Goal: Transaction & Acquisition: Download file/media

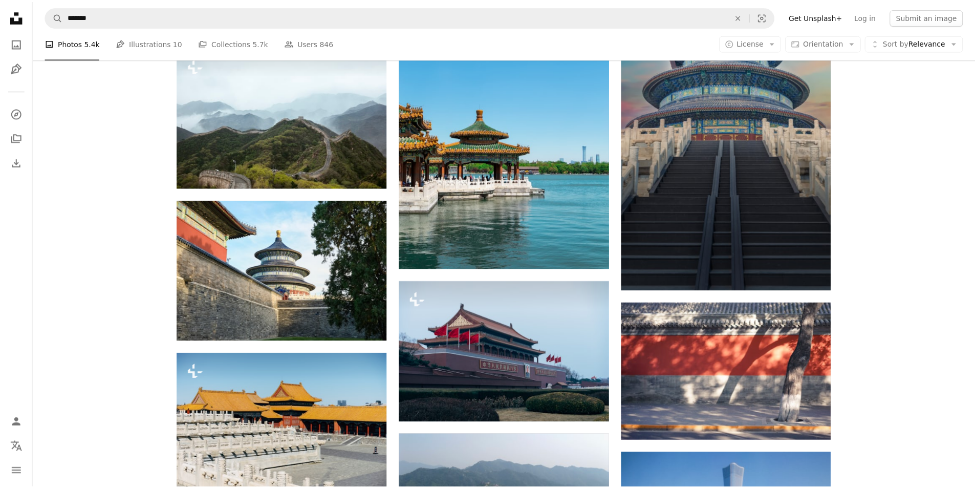
scroll to position [2469, 0]
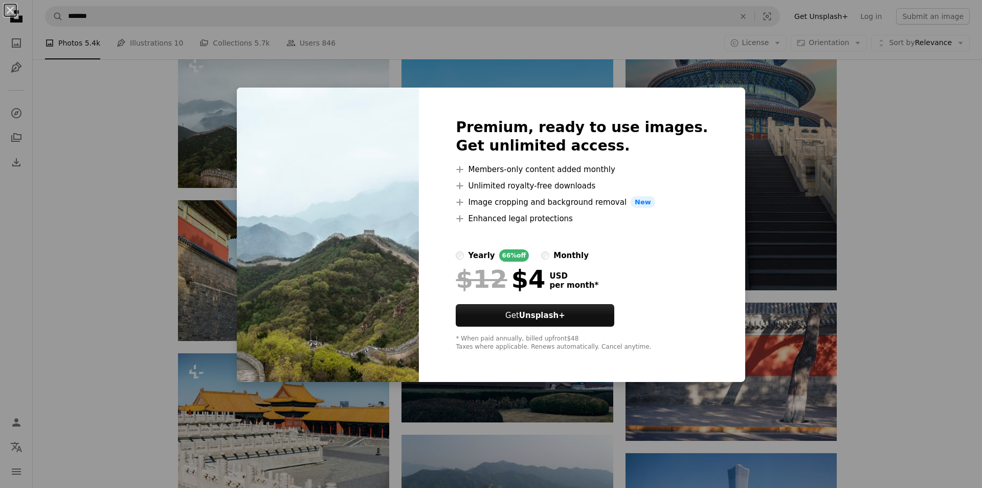
drag, startPoint x: 423, startPoint y: 215, endPoint x: 447, endPoint y: 203, distance: 26.5
click at [419, 215] on img at bounding box center [328, 234] width 182 height 295
drag, startPoint x: 924, startPoint y: 150, endPoint x: 981, endPoint y: 146, distance: 56.9
click at [942, 150] on div "An X shape Premium, ready to use images. Get unlimited access. A plus sign Memb…" at bounding box center [491, 244] width 982 height 488
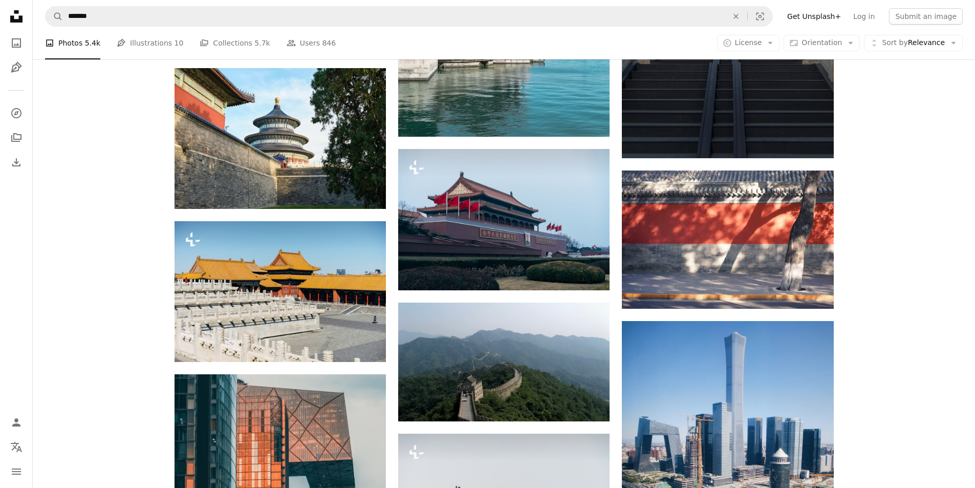
scroll to position [2832, 0]
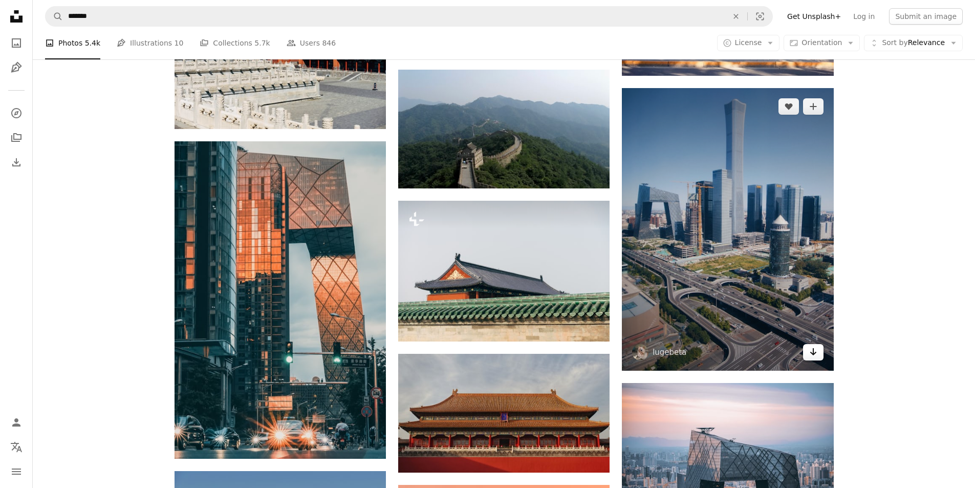
drag, startPoint x: 807, startPoint y: 357, endPoint x: 815, endPoint y: 350, distance: 10.9
click at [808, 357] on link "Arrow pointing down" at bounding box center [813, 352] width 20 height 16
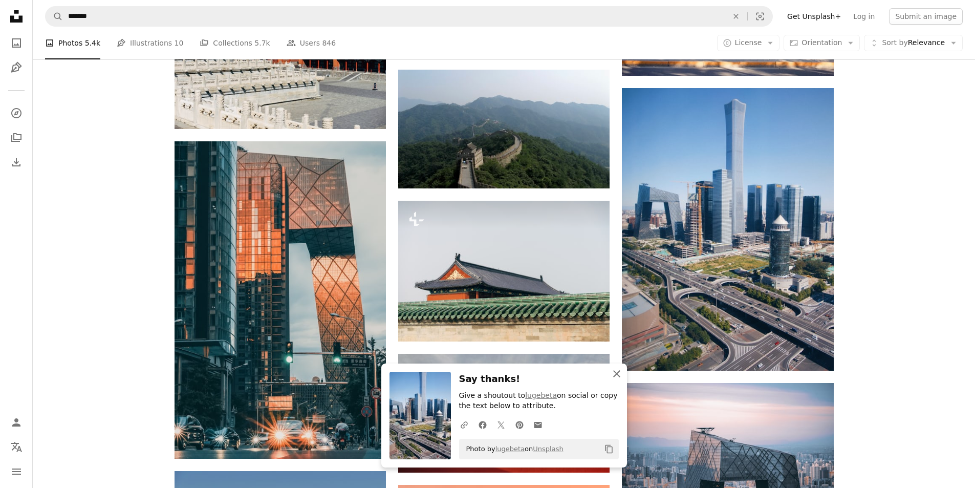
click at [615, 371] on icon "An X shape" at bounding box center [616, 373] width 12 height 12
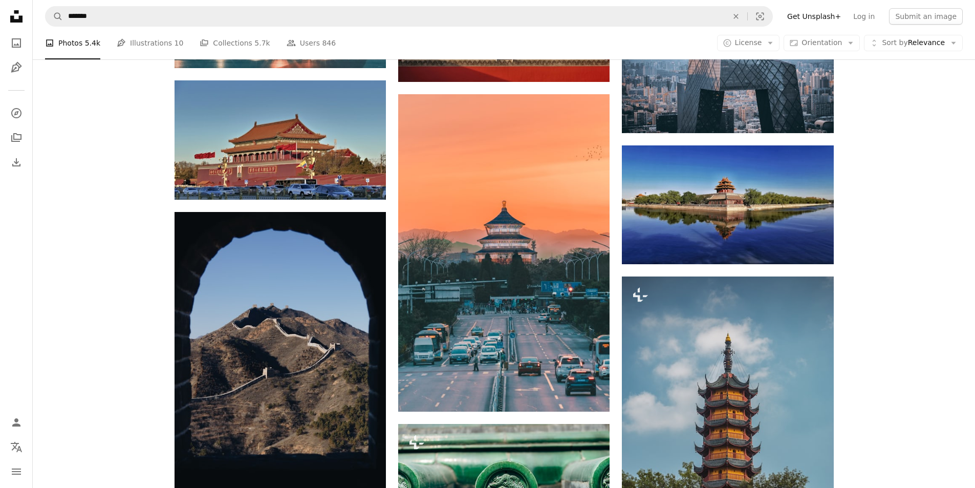
scroll to position [3236, 0]
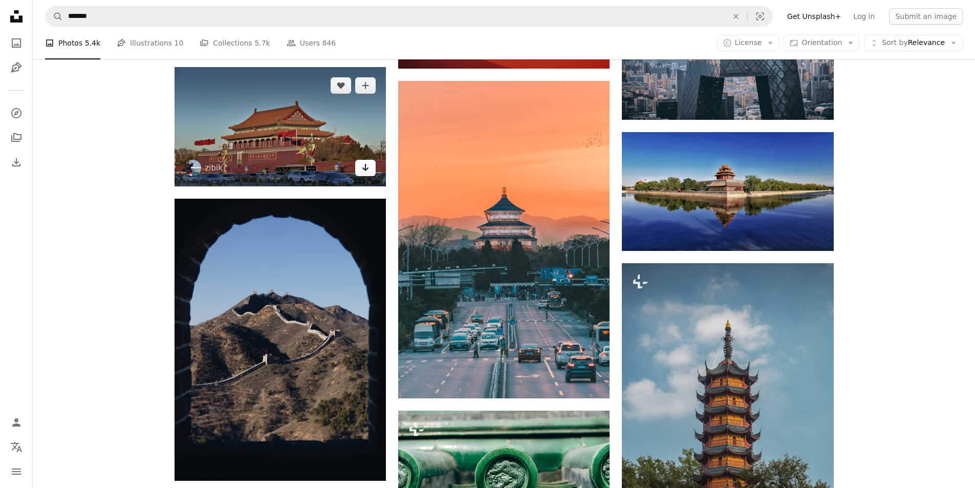
click at [366, 170] on icon "Download" at bounding box center [365, 167] width 7 height 7
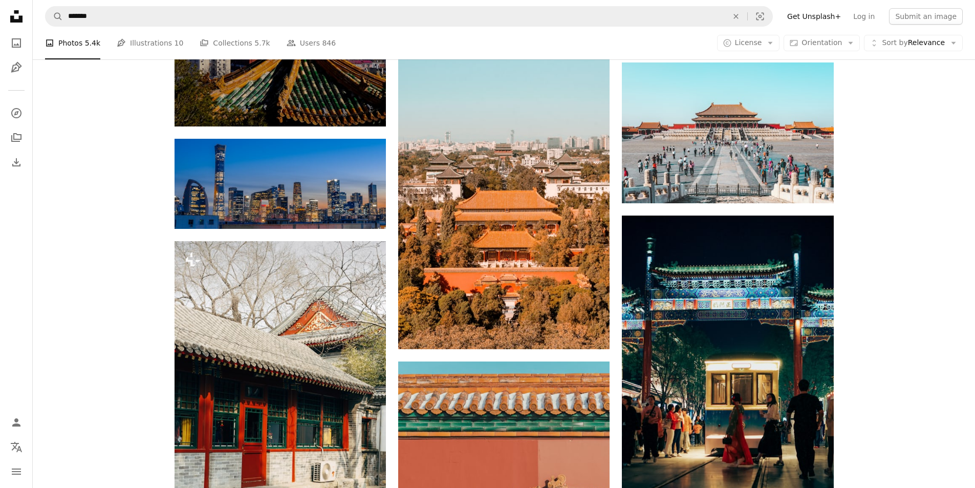
scroll to position [3913, 0]
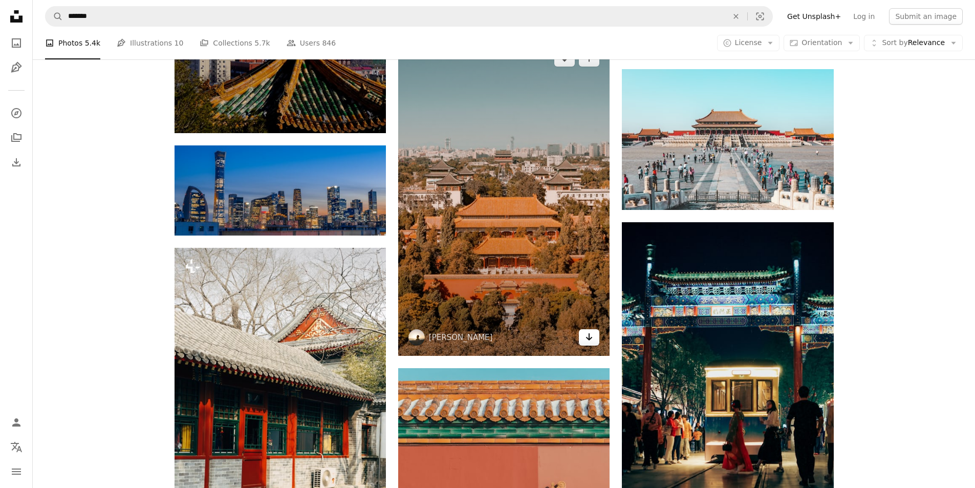
click at [588, 335] on icon "Arrow pointing down" at bounding box center [589, 336] width 8 height 12
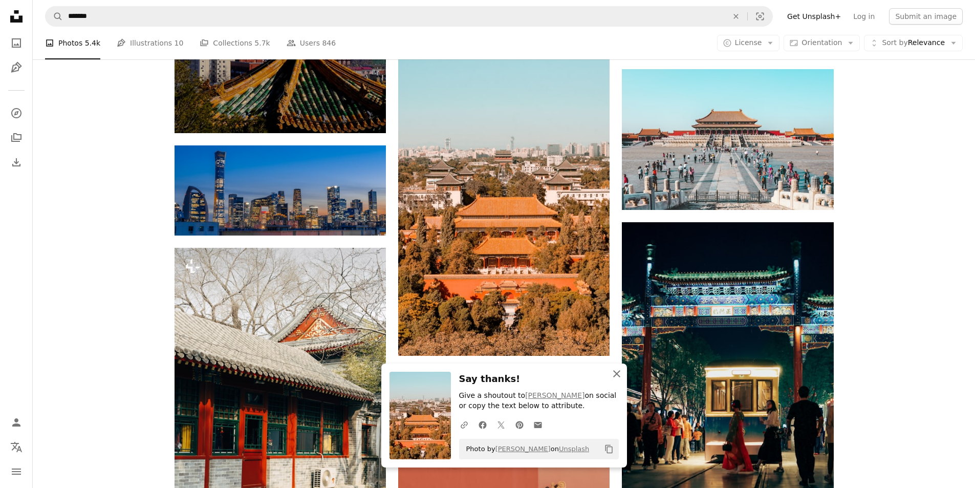
click at [619, 382] on button "An X shape Close" at bounding box center [616, 373] width 20 height 20
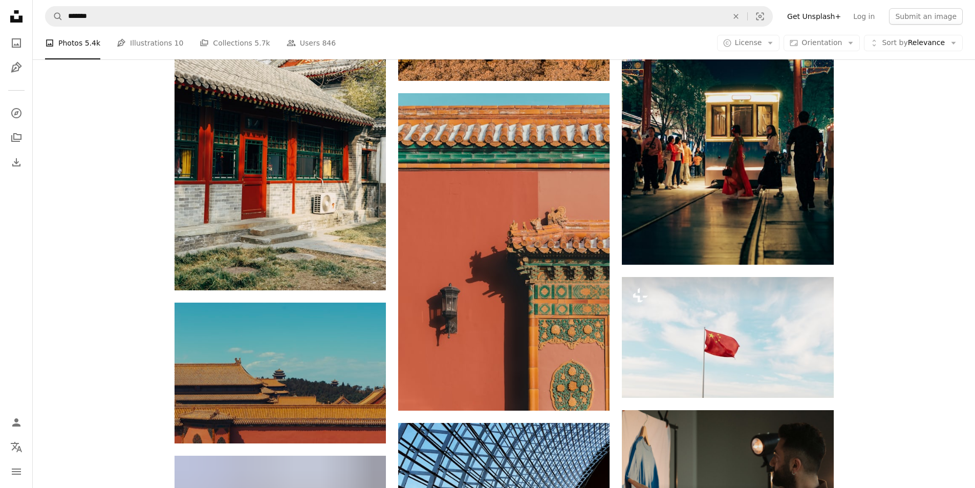
scroll to position [4181, 0]
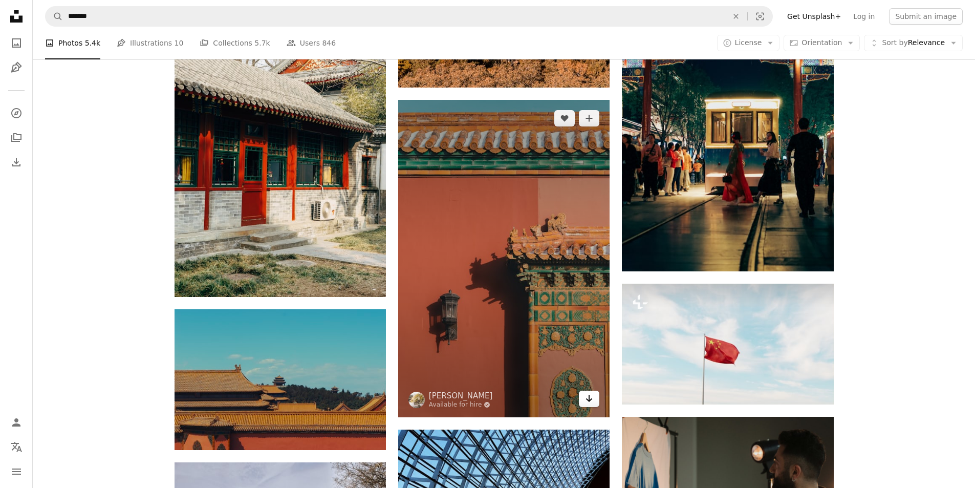
click at [590, 402] on icon "Arrow pointing down" at bounding box center [589, 398] width 8 height 12
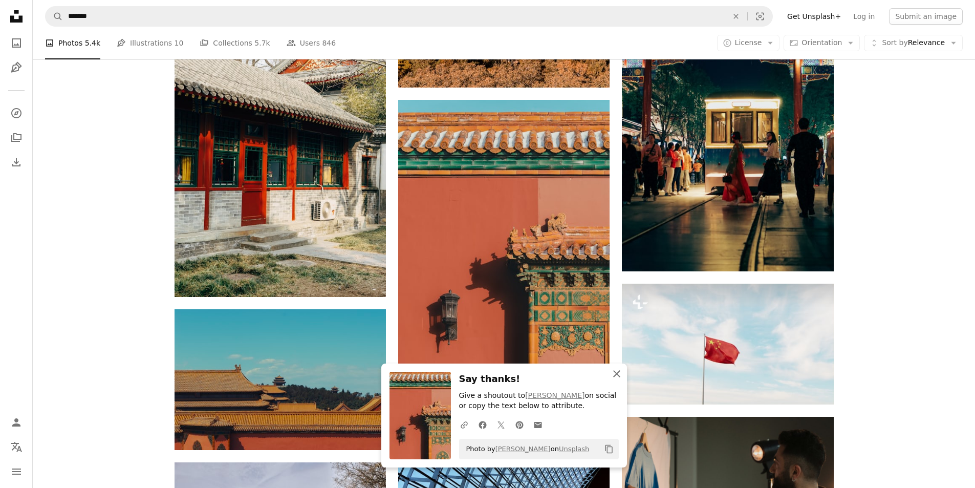
click at [614, 375] on icon "button" at bounding box center [616, 373] width 7 height 7
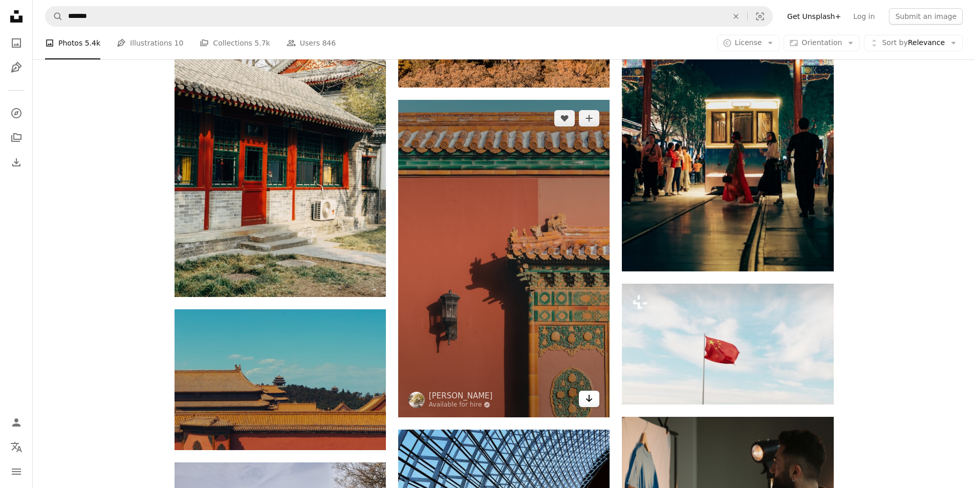
click at [589, 399] on icon "Download" at bounding box center [589, 397] width 7 height 7
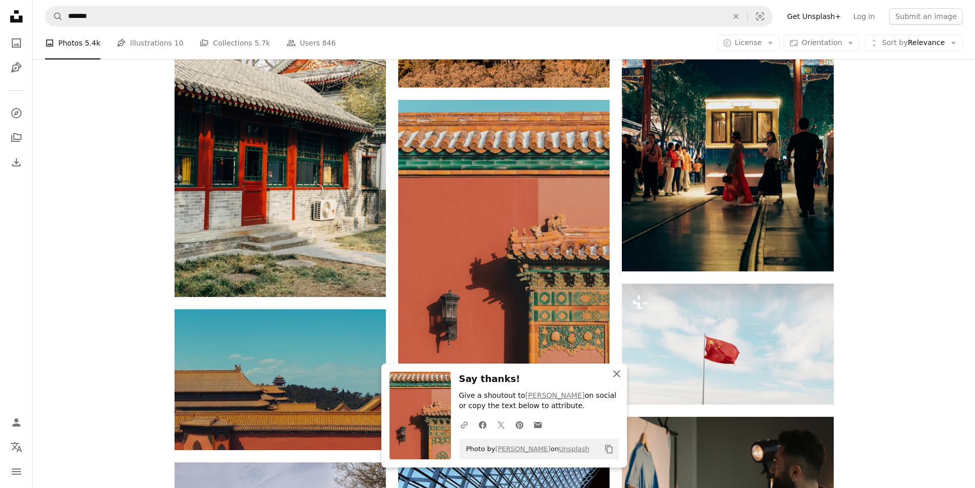
click at [618, 377] on icon "An X shape" at bounding box center [616, 373] width 12 height 12
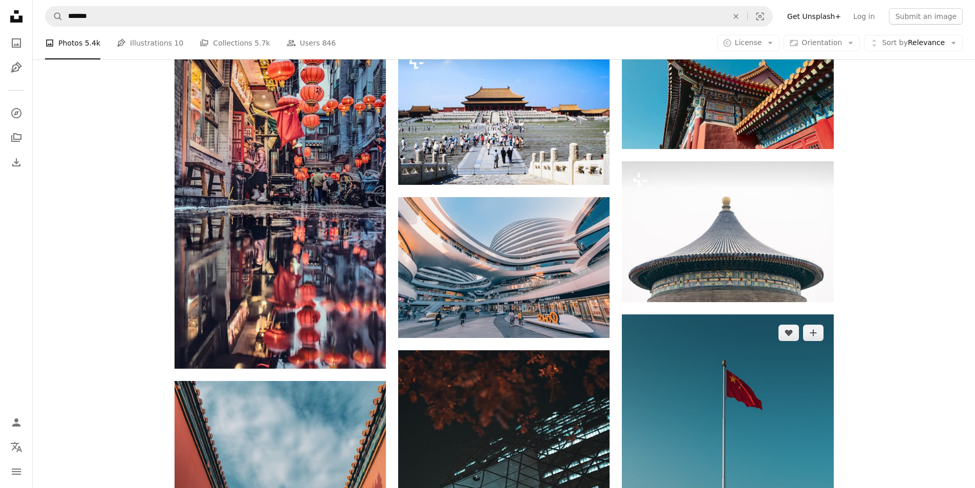
scroll to position [5375, 0]
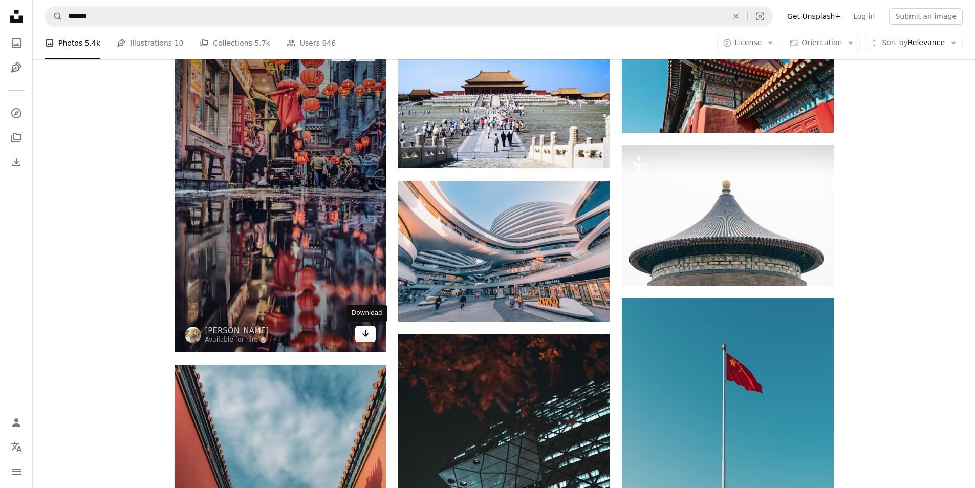
click at [367, 339] on icon "Arrow pointing down" at bounding box center [365, 333] width 8 height 12
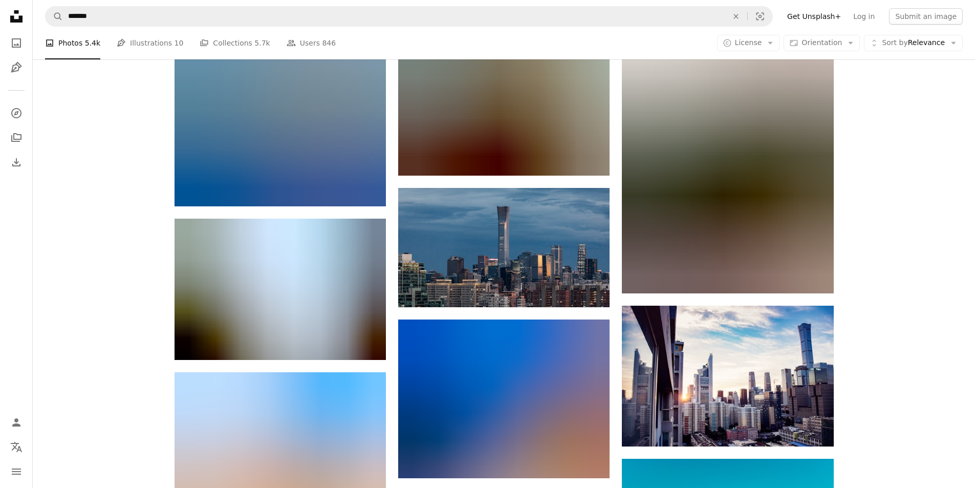
scroll to position [6293, 0]
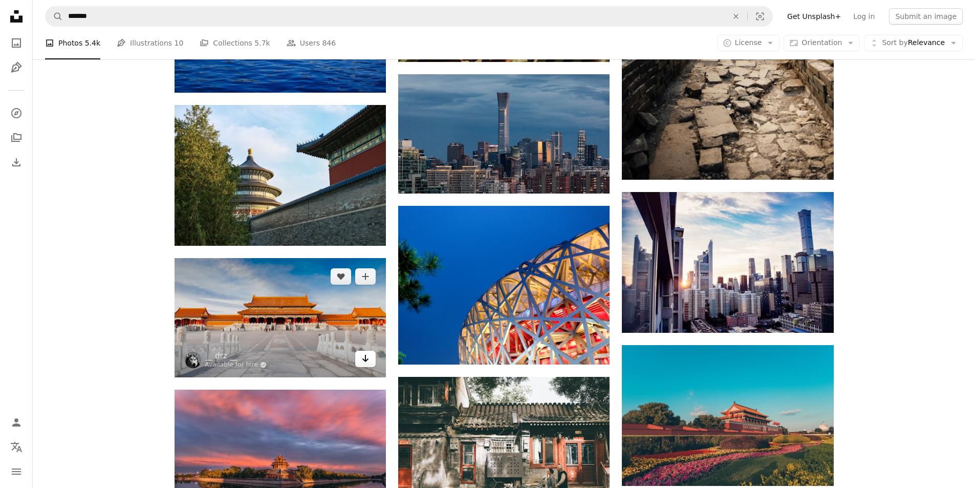
click at [366, 360] on icon "Download" at bounding box center [365, 358] width 7 height 7
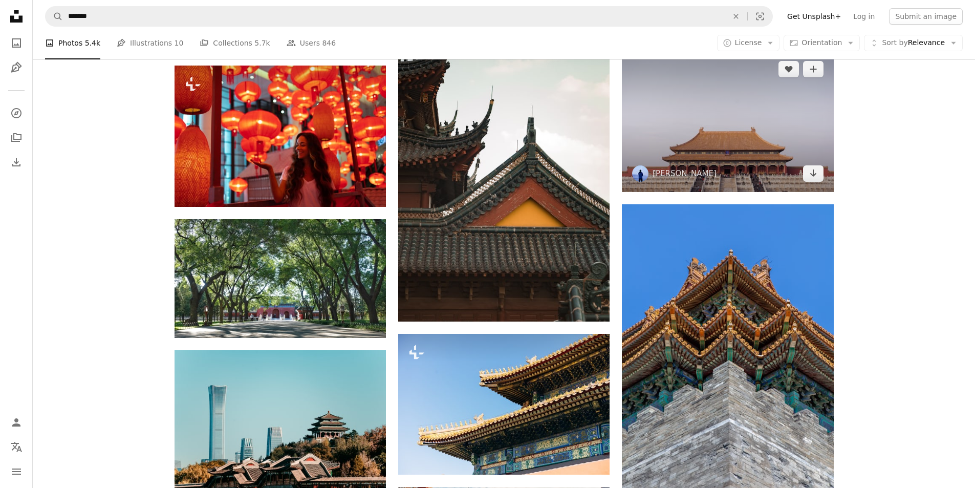
scroll to position [11851, 0]
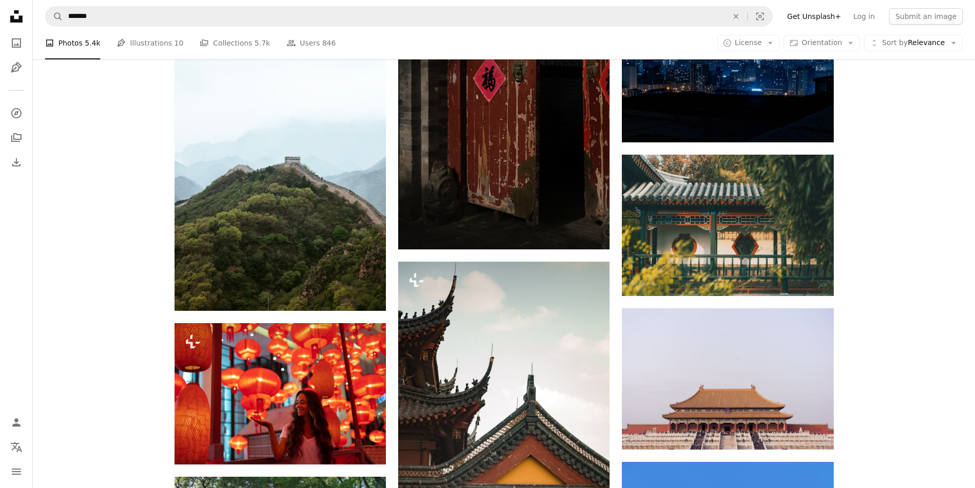
drag, startPoint x: 972, startPoint y: 410, endPoint x: 976, endPoint y: 418, distance: 9.4
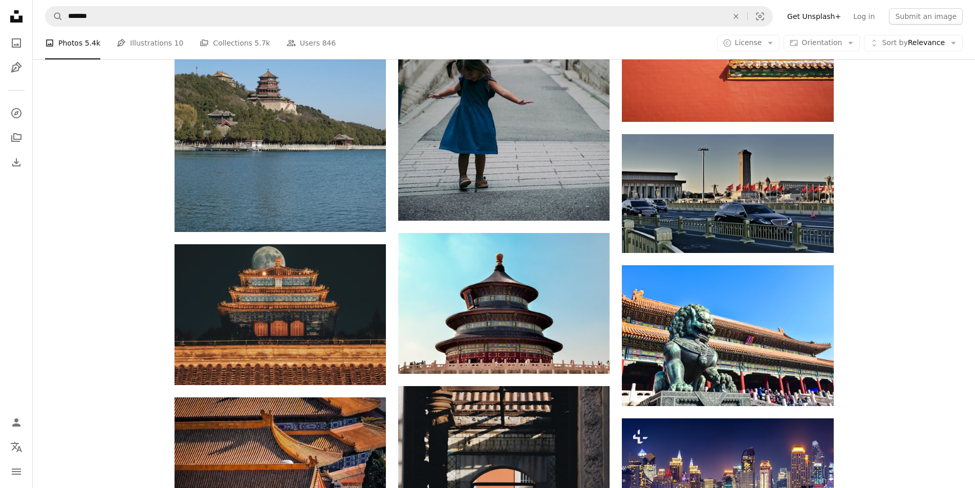
scroll to position [21154, 0]
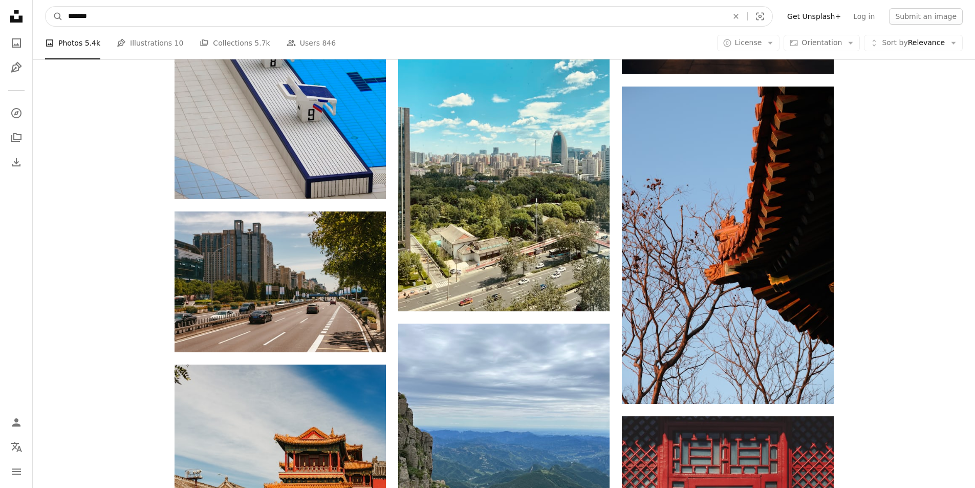
click at [128, 14] on input "*******" at bounding box center [393, 16] width 661 height 19
drag, startPoint x: 128, startPoint y: 13, endPoint x: 5, endPoint y: 31, distance: 124.7
type input "**********"
click at [46, 7] on button "A magnifying glass" at bounding box center [54, 16] width 17 height 19
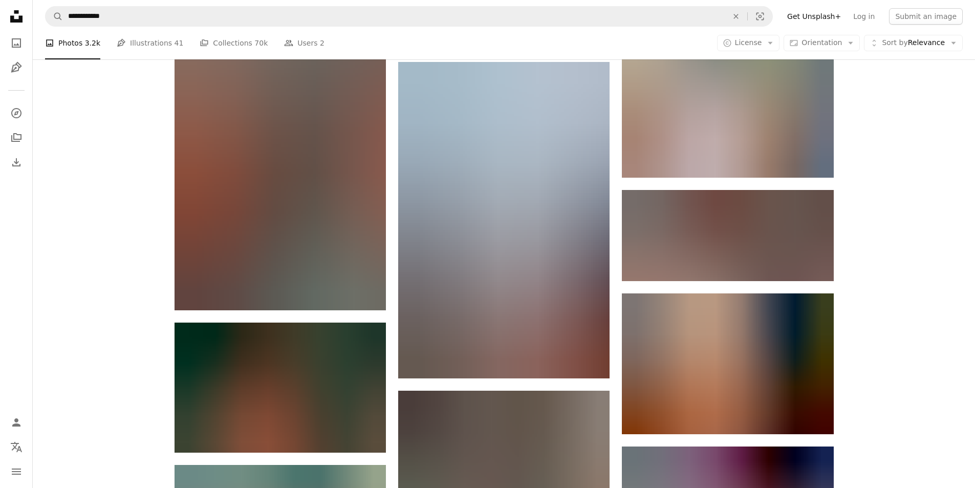
scroll to position [1053, 0]
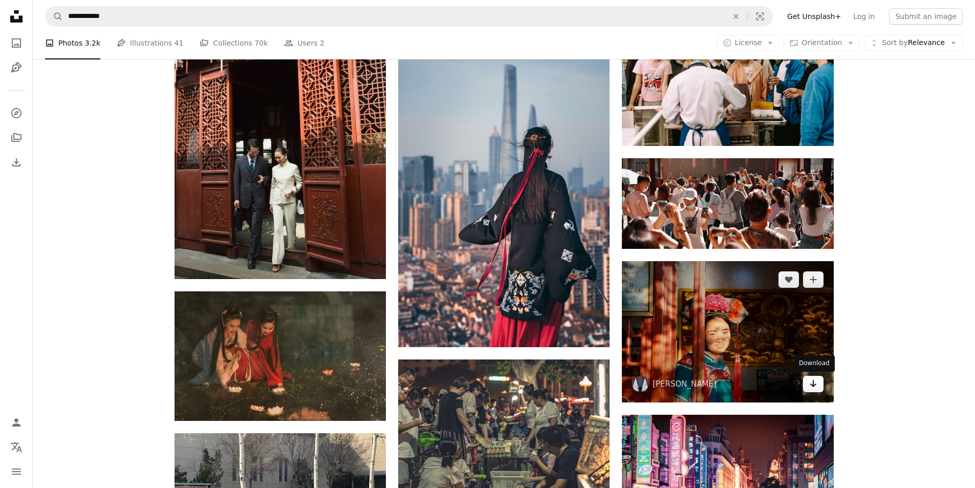
click at [812, 387] on icon "Arrow pointing down" at bounding box center [813, 383] width 8 height 12
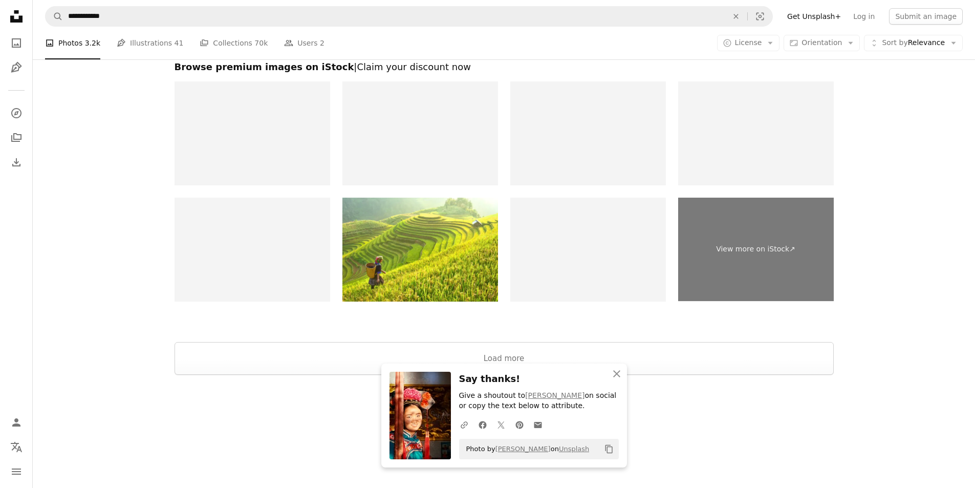
scroll to position [1759, 0]
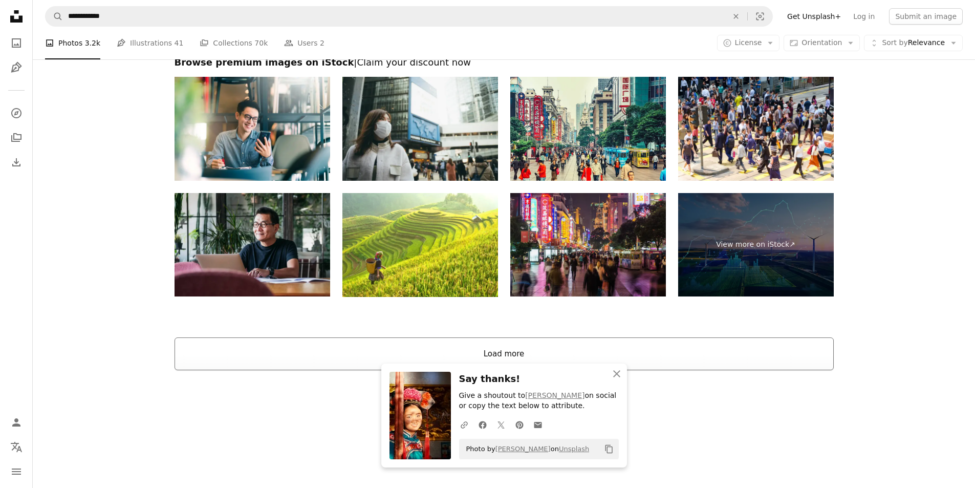
click at [508, 347] on button "Load more" at bounding box center [503, 353] width 659 height 33
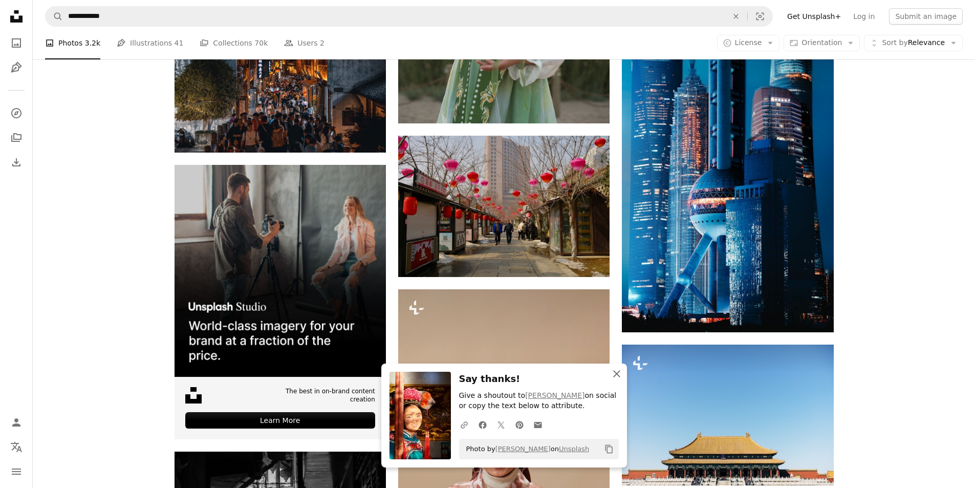
click at [619, 374] on icon "An X shape" at bounding box center [616, 373] width 12 height 12
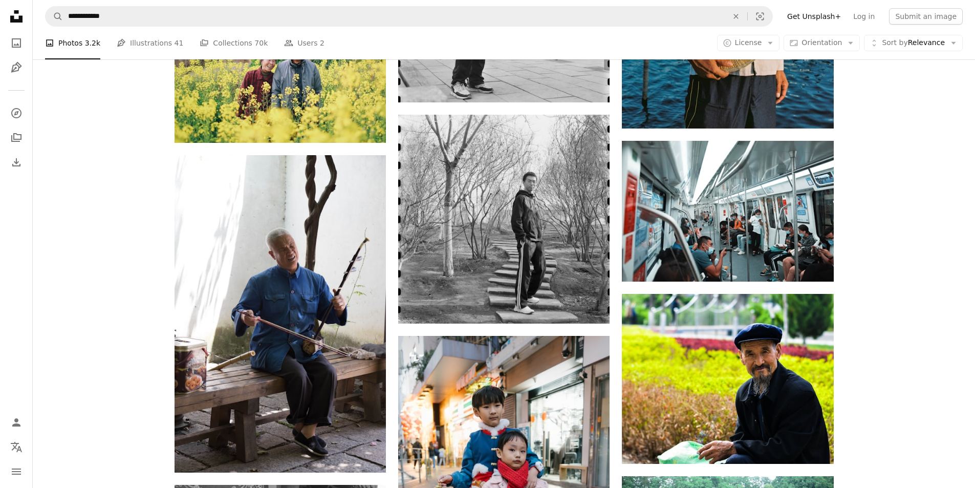
scroll to position [14744, 0]
